Goal: Task Accomplishment & Management: Manage account settings

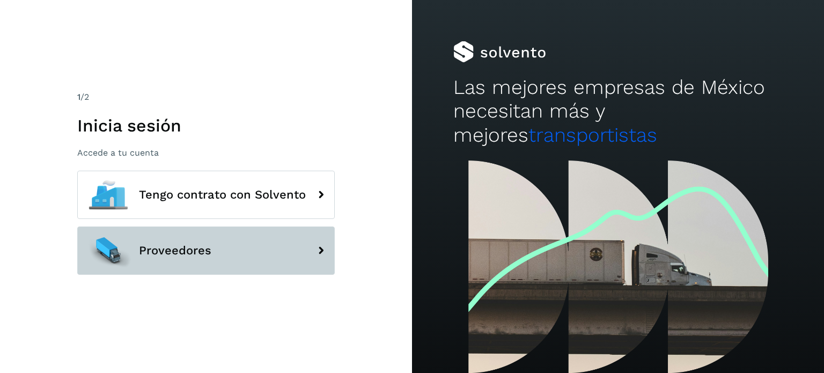
click at [176, 247] on span "Proveedores" at bounding box center [175, 250] width 72 height 13
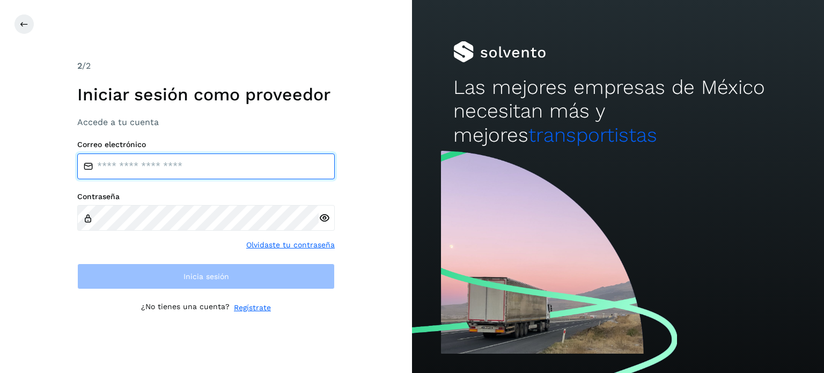
click at [214, 161] on input "email" at bounding box center [206, 166] width 258 height 26
type input "**********"
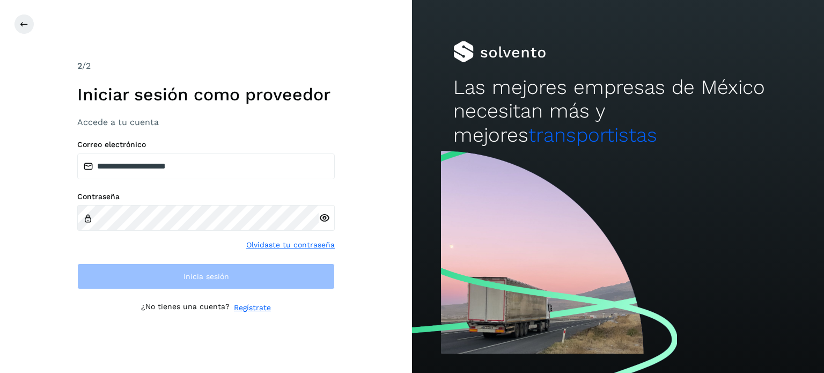
click at [381, 247] on div "**********" at bounding box center [206, 186] width 412 height 373
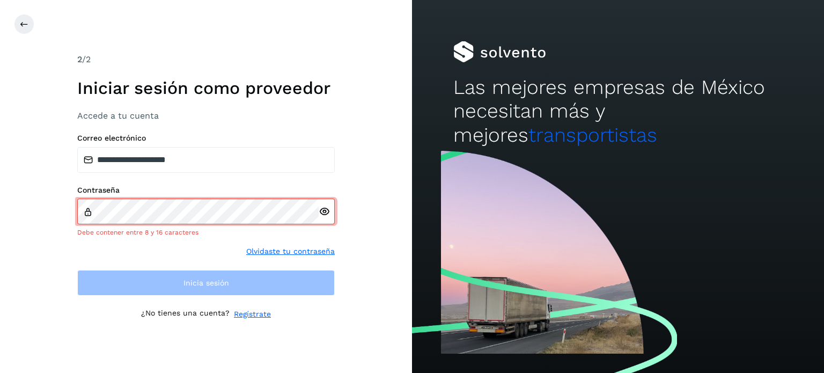
click at [324, 218] on div at bounding box center [327, 212] width 16 height 26
click at [325, 211] on icon at bounding box center [324, 211] width 11 height 11
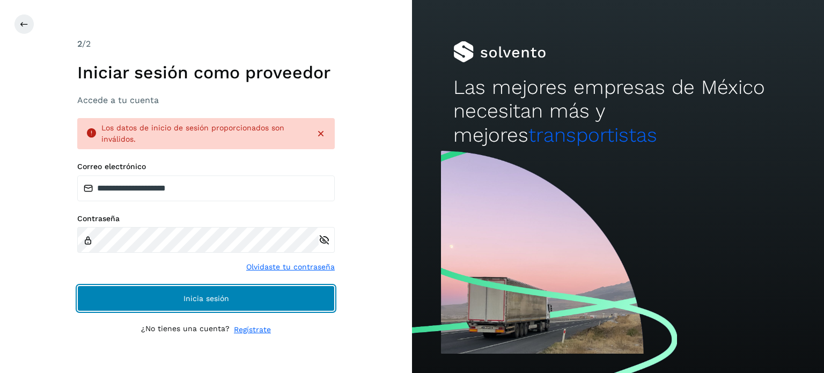
click at [199, 300] on span "Inicia sesión" at bounding box center [206, 299] width 46 height 8
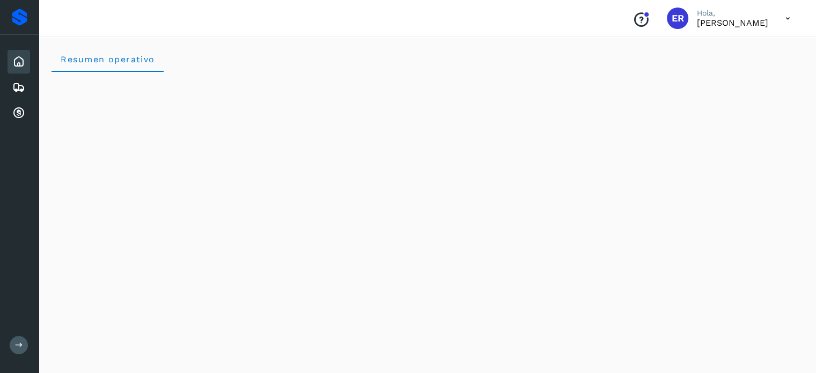
click at [667, 18] on div "ER" at bounding box center [677, 18] width 21 height 21
click at [702, 21] on p "Eduardo Reyes González" at bounding box center [732, 23] width 71 height 10
click at [787, 20] on icon at bounding box center [788, 19] width 22 height 22
click at [637, 10] on div at bounding box center [408, 186] width 816 height 373
click at [18, 58] on icon at bounding box center [18, 61] width 13 height 13
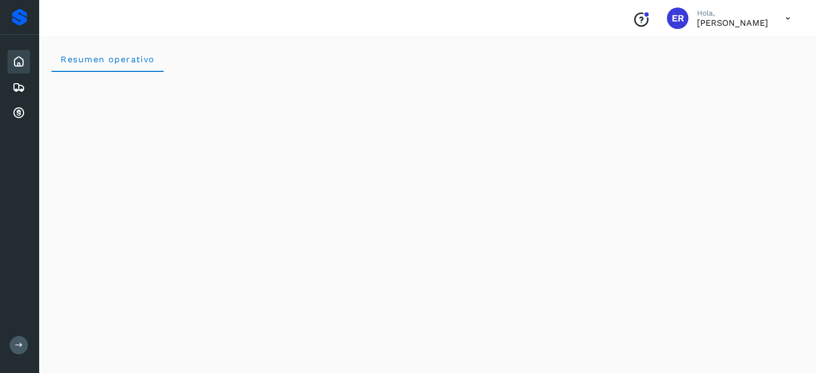
click at [18, 58] on icon at bounding box center [18, 61] width 13 height 13
click at [17, 58] on icon at bounding box center [18, 61] width 13 height 13
click at [14, 62] on icon at bounding box center [18, 61] width 13 height 13
click at [18, 347] on icon at bounding box center [19, 345] width 8 height 8
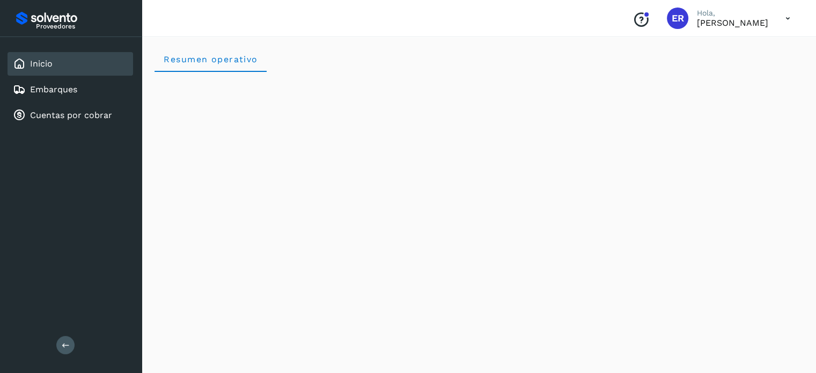
click at [101, 64] on div "Inicio" at bounding box center [71, 64] width 126 height 24
click at [788, 17] on icon at bounding box center [788, 19] width 22 height 22
click at [687, 21] on div at bounding box center [408, 186] width 816 height 373
click at [672, 18] on span "ER" at bounding box center [678, 18] width 12 height 0
click at [39, 87] on link "Embarques" at bounding box center [53, 89] width 47 height 10
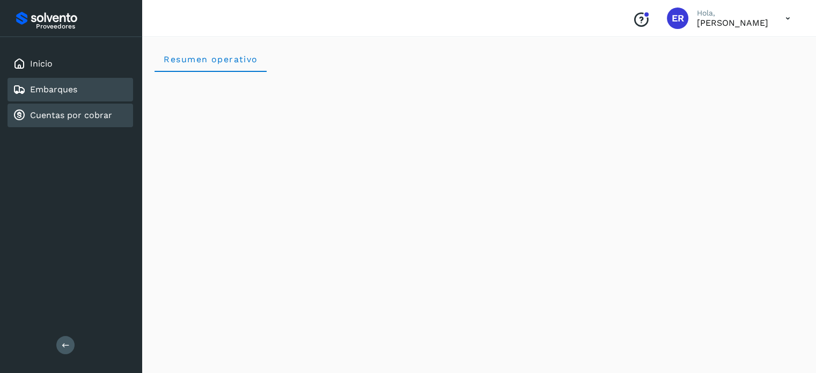
click at [82, 112] on link "Cuentas por cobrar" at bounding box center [71, 115] width 82 height 10
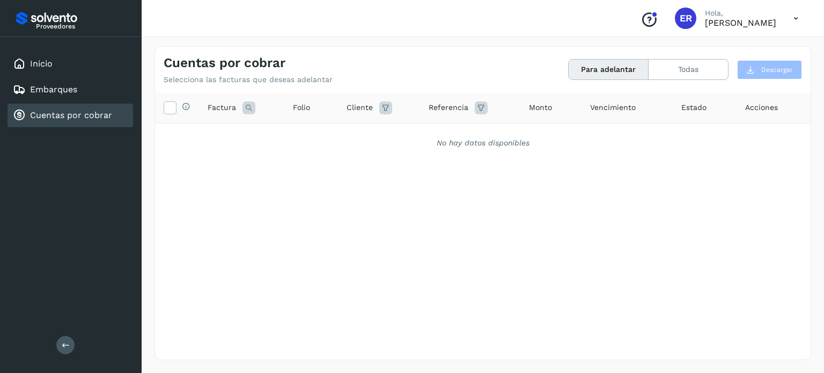
click at [794, 18] on icon at bounding box center [796, 19] width 22 height 22
click at [656, 14] on div at bounding box center [412, 186] width 824 height 373
click at [641, 14] on icon "Conoce nuestros beneficios" at bounding box center [649, 19] width 17 height 17
click at [49, 66] on link "Inicio" at bounding box center [41, 63] width 23 height 10
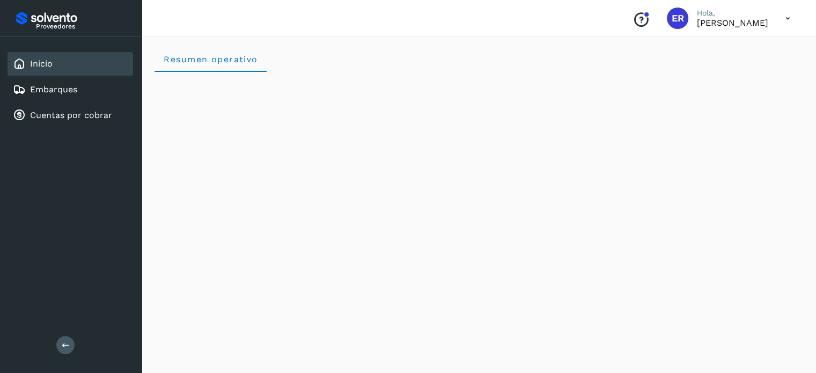
click at [94, 62] on div "Inicio" at bounding box center [71, 64] width 126 height 24
click at [62, 60] on div "Inicio" at bounding box center [71, 64] width 126 height 24
click at [672, 18] on span "ER" at bounding box center [678, 18] width 12 height 0
click at [784, 16] on icon at bounding box center [788, 19] width 22 height 22
click at [651, 12] on div at bounding box center [408, 186] width 816 height 373
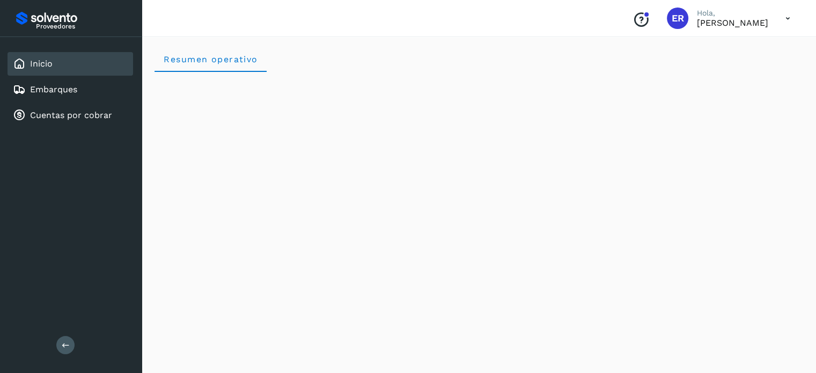
click at [66, 346] on icon at bounding box center [66, 345] width 8 height 8
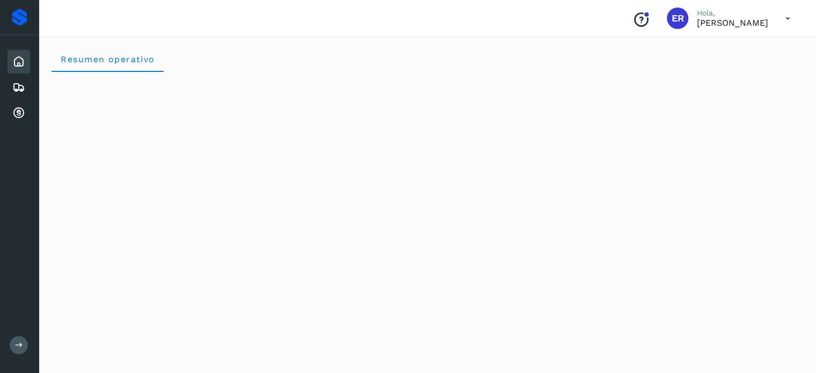
click at [788, 17] on icon at bounding box center [788, 19] width 22 height 22
click at [561, 43] on div at bounding box center [408, 186] width 816 height 373
click at [26, 60] on div "Inicio" at bounding box center [19, 62] width 23 height 24
click at [14, 343] on button at bounding box center [19, 345] width 18 height 18
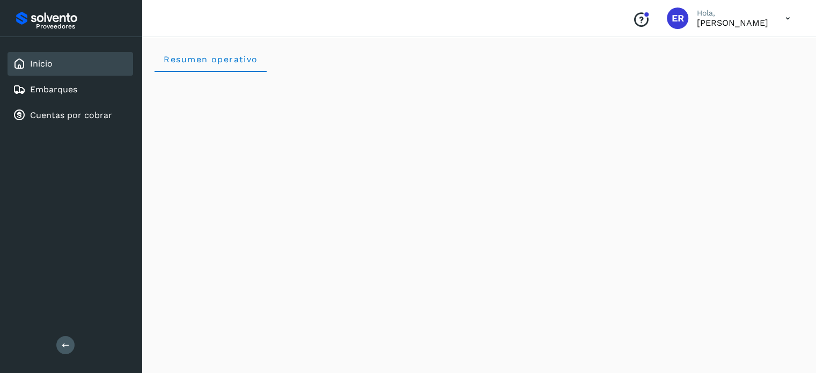
drag, startPoint x: 77, startPoint y: 59, endPoint x: 49, endPoint y: 181, distance: 125.0
click at [49, 181] on div "Proveedores Inicio Embarques Cuentas por cobrar Salir" at bounding box center [71, 186] width 142 height 373
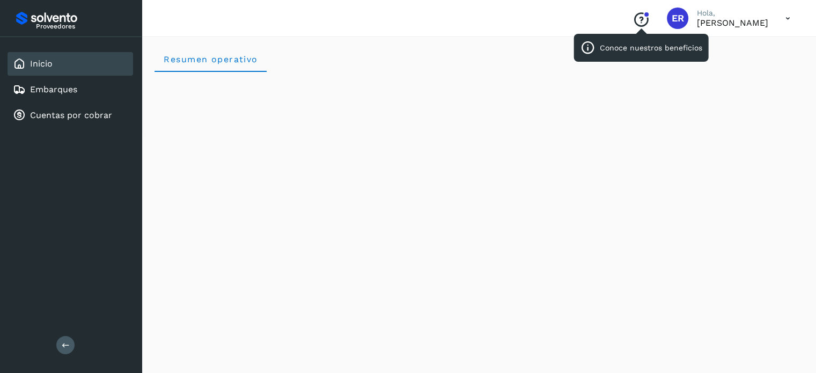
click at [633, 21] on icon "Conoce nuestros beneficios" at bounding box center [641, 19] width 17 height 17
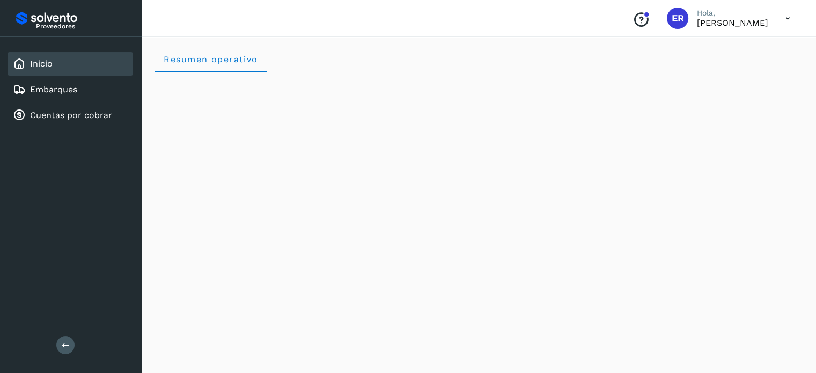
click at [38, 259] on div "Proveedores Inicio Embarques Cuentas por cobrar Salir" at bounding box center [71, 186] width 142 height 373
click at [347, 60] on div "Resumen operativo" at bounding box center [479, 59] width 649 height 26
click at [64, 342] on icon at bounding box center [66, 345] width 8 height 8
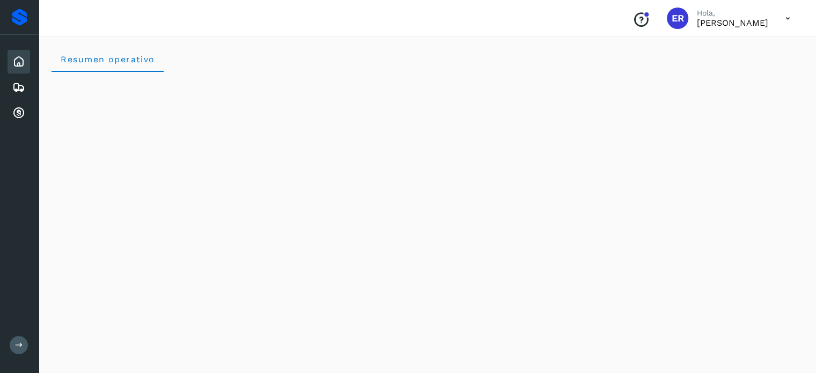
click at [633, 20] on icon "Conoce nuestros beneficios" at bounding box center [641, 19] width 17 height 17
click at [672, 18] on span "ER" at bounding box center [678, 18] width 12 height 0
click at [789, 20] on icon at bounding box center [788, 19] width 22 height 22
click at [552, 50] on div at bounding box center [408, 186] width 816 height 373
click at [328, 64] on div "Resumen operativo" at bounding box center [428, 59] width 752 height 26
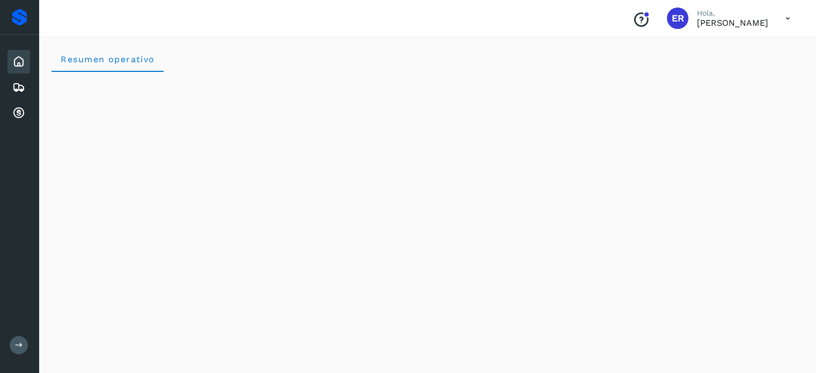
click at [672, 18] on span "ER" at bounding box center [678, 18] width 12 height 0
click at [787, 19] on icon at bounding box center [788, 19] width 22 height 22
click at [666, 12] on div at bounding box center [408, 186] width 816 height 373
click at [672, 18] on span "ER" at bounding box center [678, 18] width 12 height 0
click at [21, 346] on icon at bounding box center [19, 345] width 8 height 8
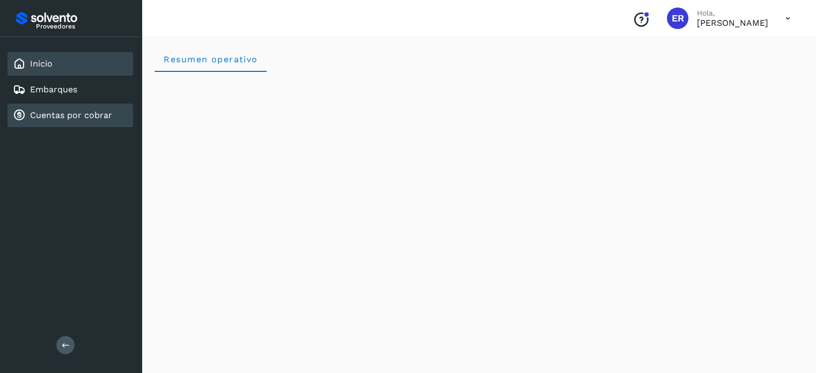
click at [86, 120] on div "Cuentas por cobrar" at bounding box center [62, 115] width 99 height 13
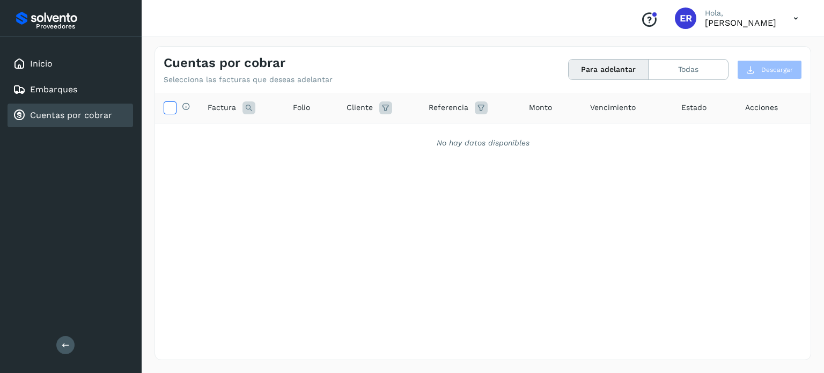
click at [171, 108] on icon at bounding box center [169, 106] width 11 height 11
click at [39, 87] on link "Embarques" at bounding box center [53, 89] width 47 height 10
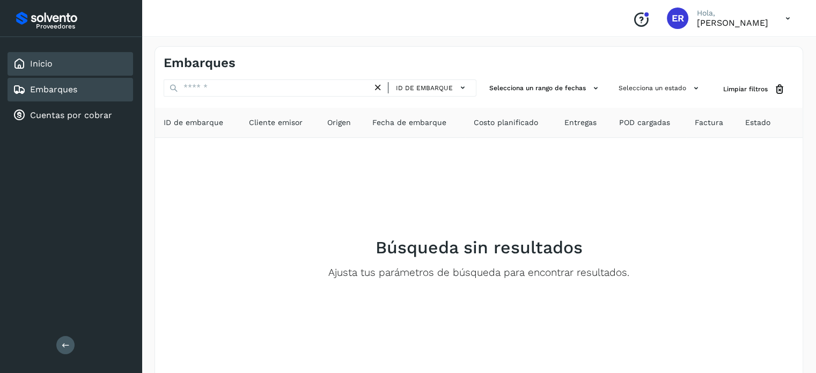
click at [51, 66] on link "Inicio" at bounding box center [41, 63] width 23 height 10
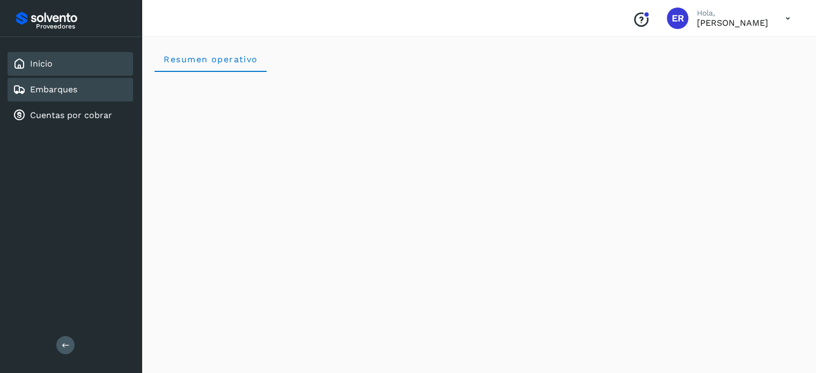
click at [58, 89] on link "Embarques" at bounding box center [53, 89] width 47 height 10
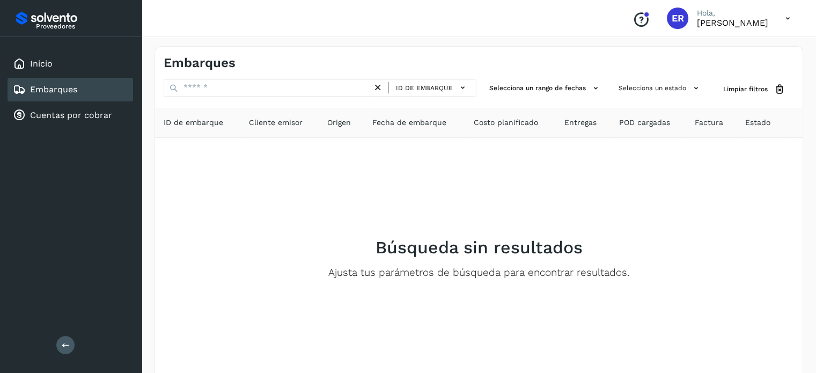
click at [704, 128] on th "Factura" at bounding box center [711, 123] width 50 height 30
click at [64, 122] on div "Cuentas por cobrar" at bounding box center [71, 116] width 126 height 24
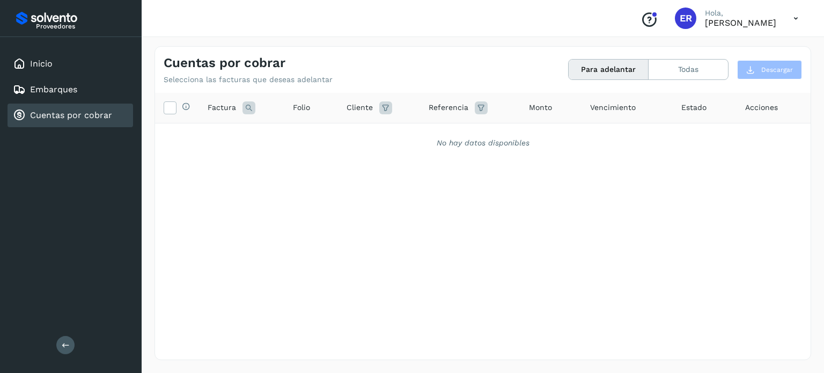
click at [500, 139] on div "No hay datos disponibles" at bounding box center [483, 142] width 628 height 11
click at [794, 17] on icon at bounding box center [796, 19] width 22 height 22
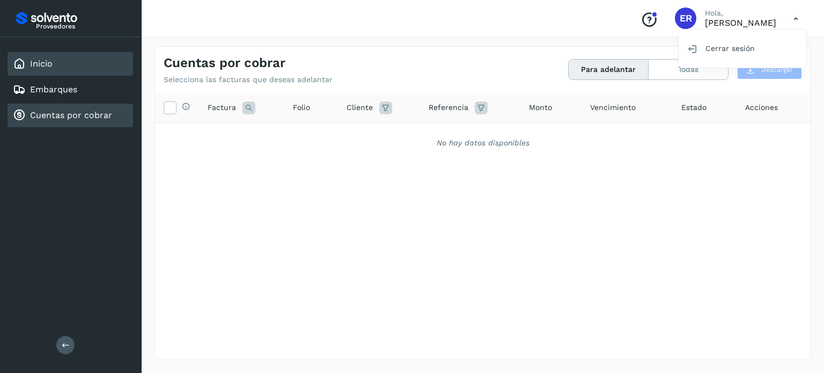
click at [86, 57] on div "Inicio" at bounding box center [71, 64] width 126 height 24
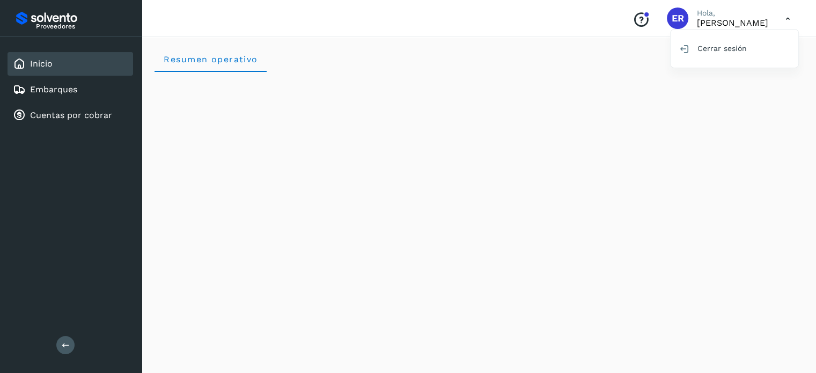
click at [295, 23] on div at bounding box center [408, 186] width 816 height 373
click at [672, 18] on span "ER" at bounding box center [678, 18] width 12 height 0
click at [65, 85] on link "Embarques" at bounding box center [53, 89] width 47 height 10
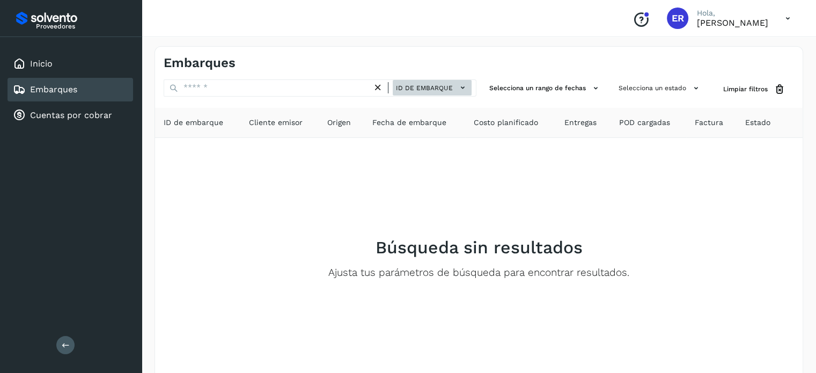
click at [471, 87] on button "ID de embarque" at bounding box center [432, 88] width 79 height 16
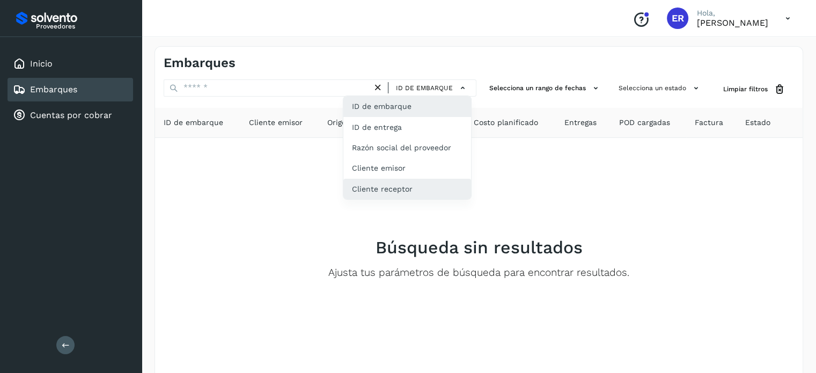
click at [430, 191] on div "Cliente receptor" at bounding box center [407, 189] width 128 height 20
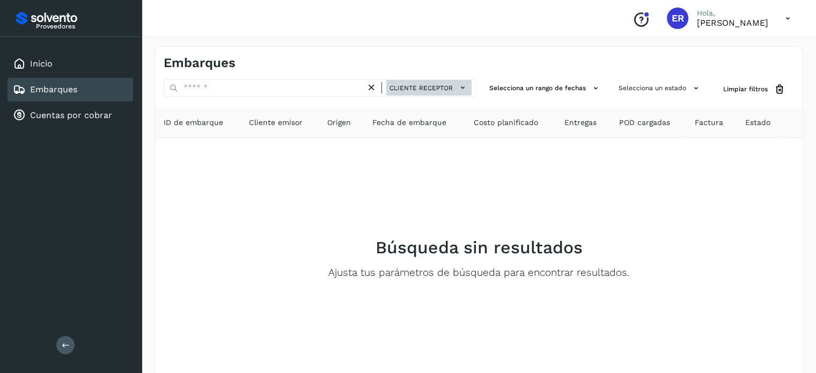
click at [470, 89] on button "Cliente receptor" at bounding box center [428, 88] width 85 height 16
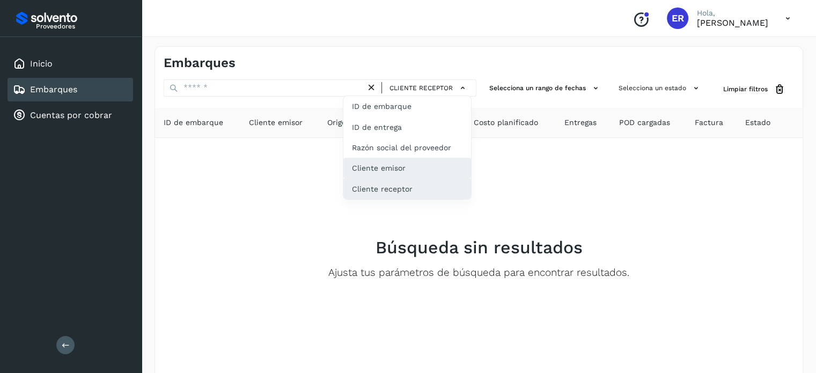
click at [409, 173] on div "Cliente emisor" at bounding box center [407, 168] width 128 height 20
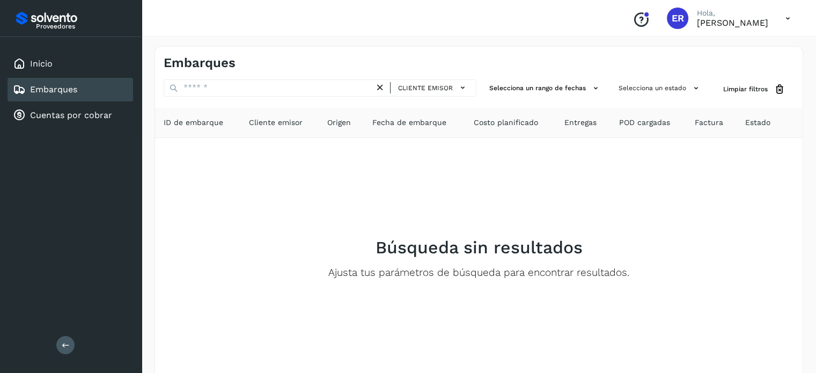
click at [45, 20] on div "Proveedores" at bounding box center [71, 18] width 116 height 19
click at [788, 19] on icon at bounding box center [788, 19] width 22 height 22
click at [613, 21] on div at bounding box center [408, 186] width 816 height 373
click at [633, 19] on icon "Conoce nuestros beneficios" at bounding box center [641, 19] width 17 height 17
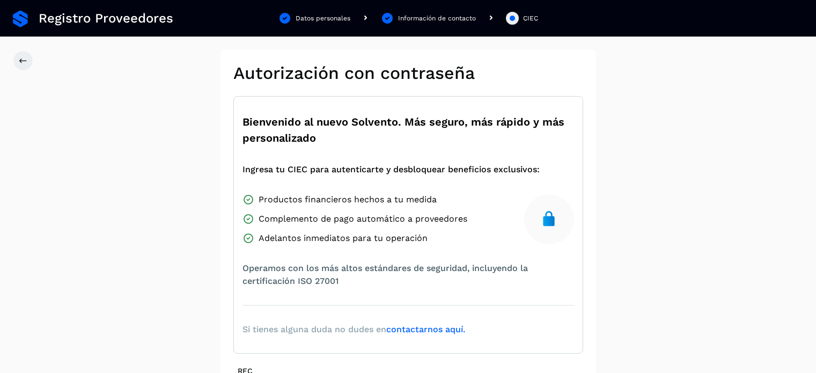
scroll to position [187, 0]
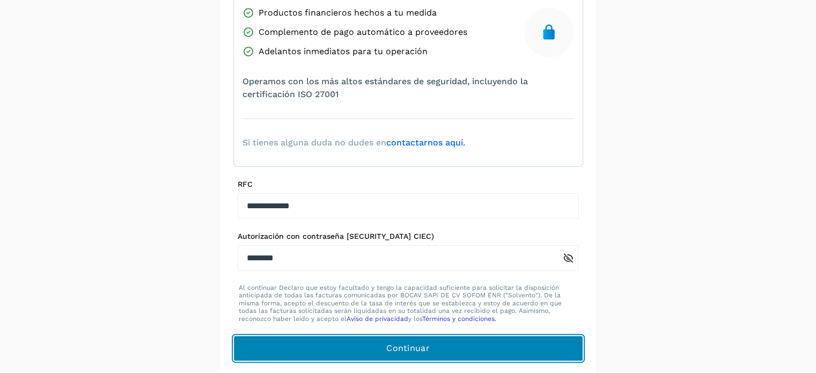
click at [446, 346] on button "Continuar" at bounding box center [408, 348] width 350 height 26
click at [498, 349] on button "Continuar" at bounding box center [408, 348] width 350 height 26
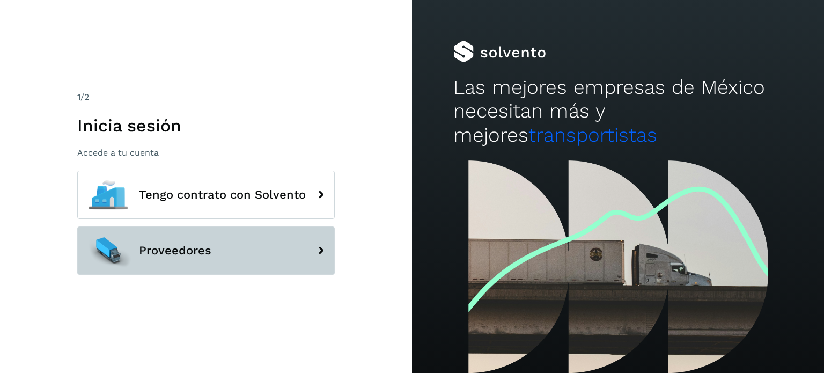
click at [222, 244] on button "Proveedores" at bounding box center [206, 250] width 258 height 48
click at [319, 249] on icon at bounding box center [320, 250] width 21 height 21
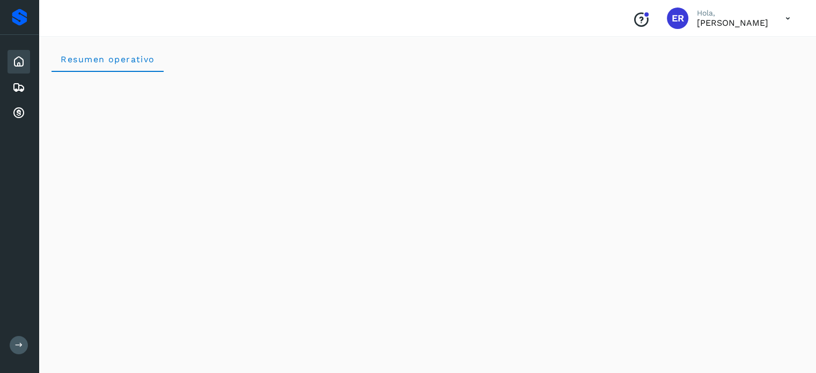
click at [789, 17] on icon at bounding box center [788, 19] width 22 height 22
click at [558, 52] on div at bounding box center [408, 186] width 816 height 373
click at [13, 62] on icon at bounding box center [18, 61] width 13 height 13
click at [20, 62] on icon at bounding box center [18, 61] width 13 height 13
